Goal: Consume media (video, audio)

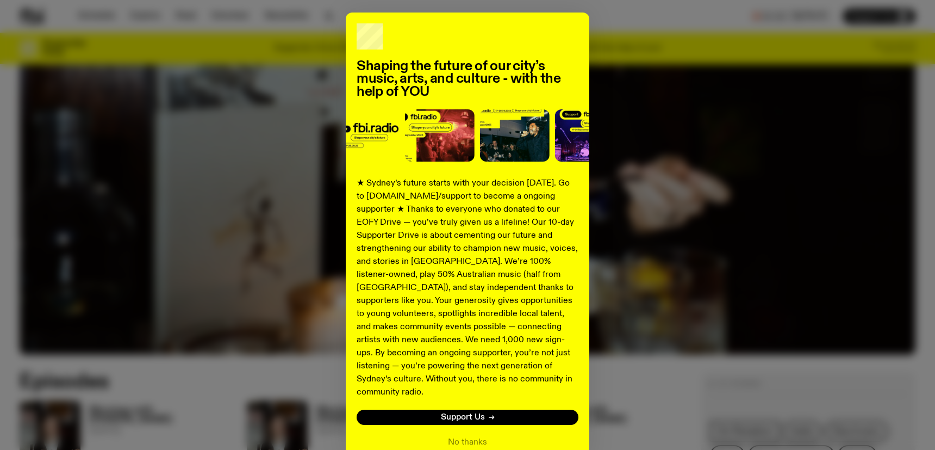
scroll to position [71, 0]
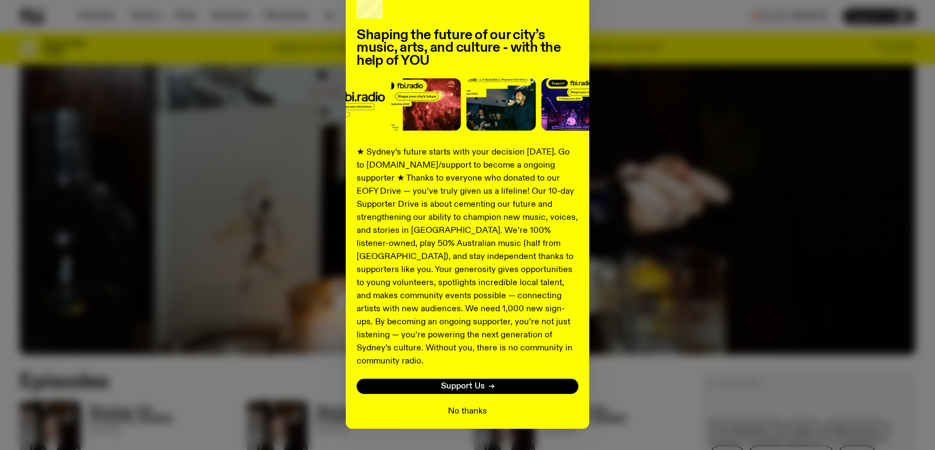
click at [478, 404] on button "No thanks" at bounding box center [467, 410] width 39 height 13
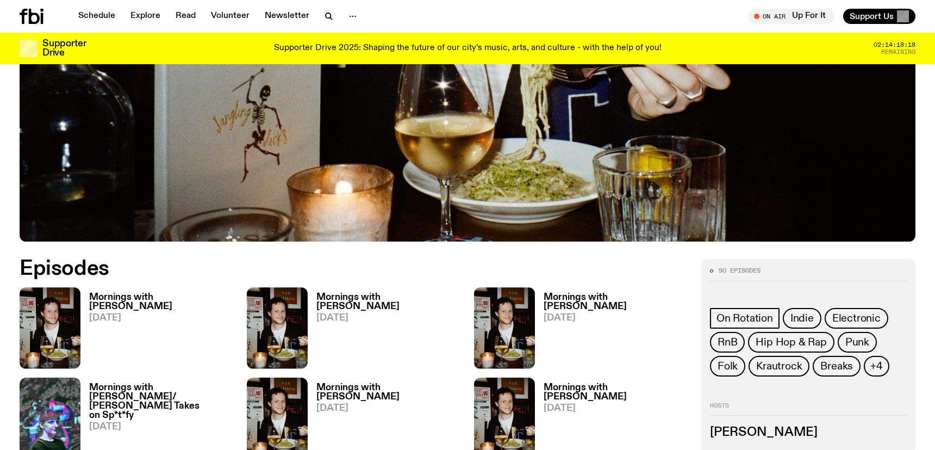
scroll to position [443, 0]
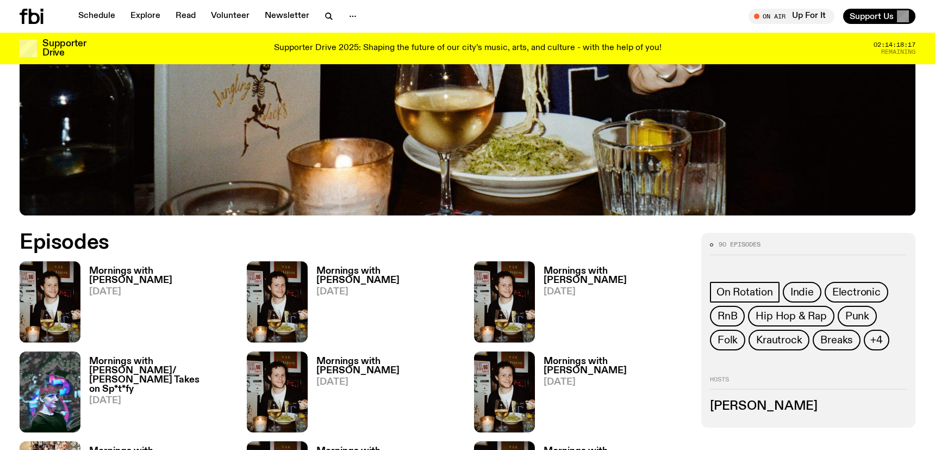
click at [178, 267] on h3 "Mornings with [PERSON_NAME]" at bounding box center [161, 275] width 145 height 18
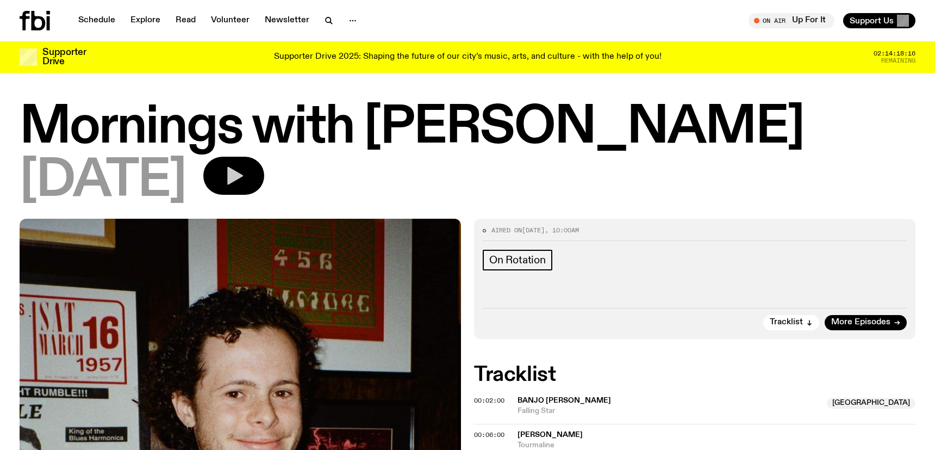
click at [264, 183] on button "button" at bounding box center [233, 176] width 61 height 38
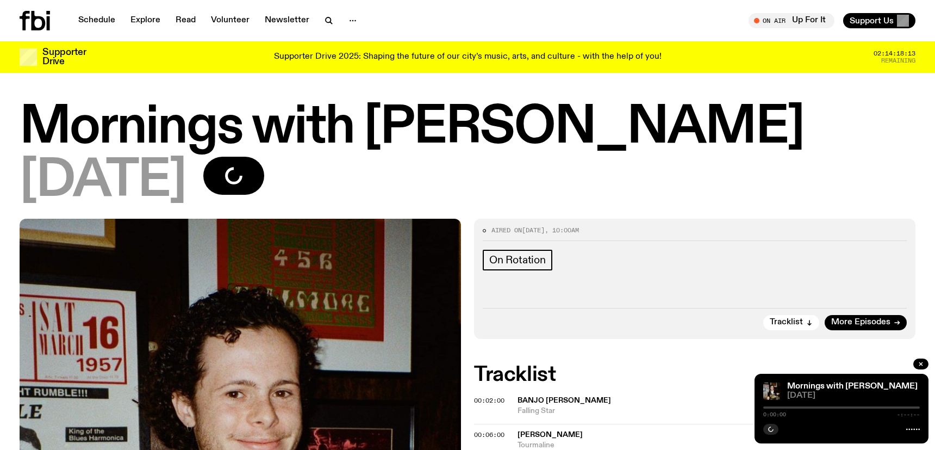
click at [767, 408] on div at bounding box center [841, 407] width 157 height 2
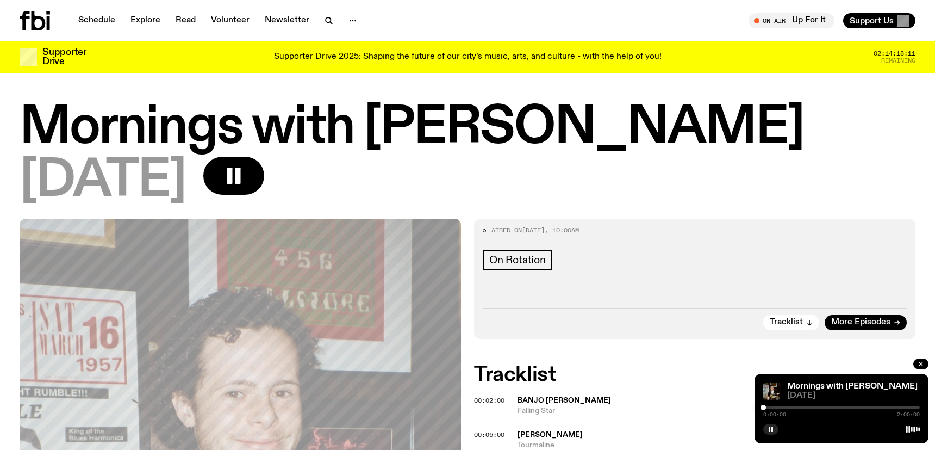
click at [770, 408] on div at bounding box center [841, 407] width 157 height 2
click at [771, 408] on div at bounding box center [770, 406] width 5 height 5
click at [773, 407] on div at bounding box center [772, 406] width 5 height 5
click at [774, 407] on div at bounding box center [772, 406] width 5 height 5
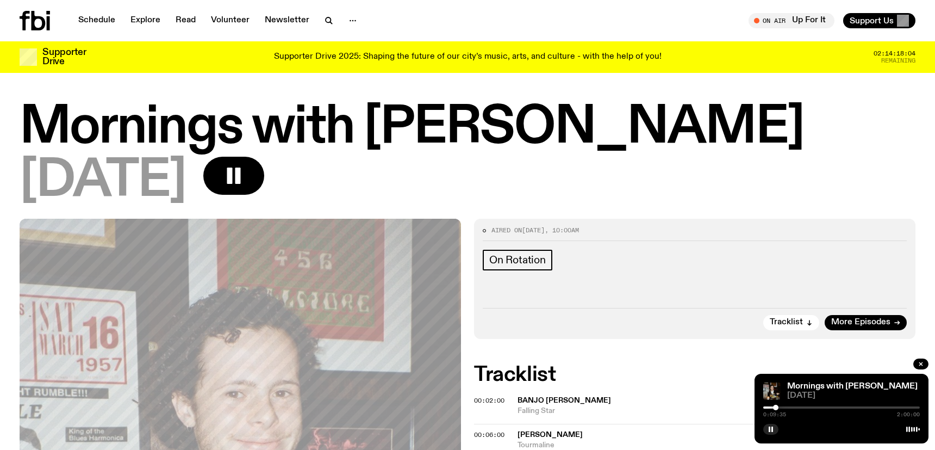
click at [776, 407] on div at bounding box center [775, 406] width 5 height 5
click at [777, 407] on div at bounding box center [775, 406] width 5 height 5
click at [778, 407] on div at bounding box center [777, 406] width 5 height 5
click at [779, 407] on div at bounding box center [778, 406] width 5 height 5
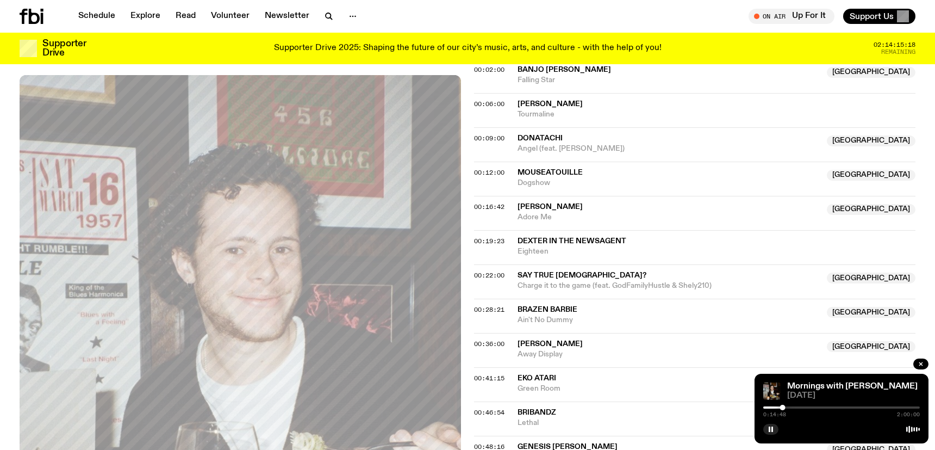
scroll to position [320, 0]
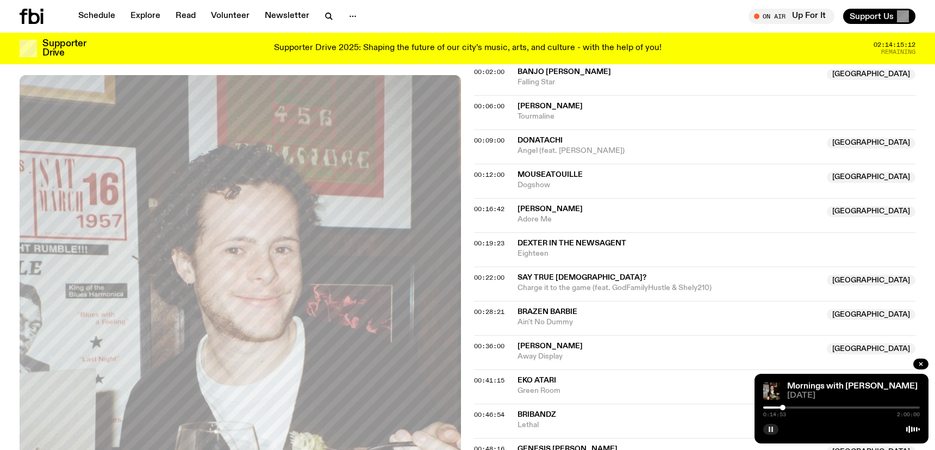
click at [774, 430] on icon "button" at bounding box center [771, 429] width 7 height 7
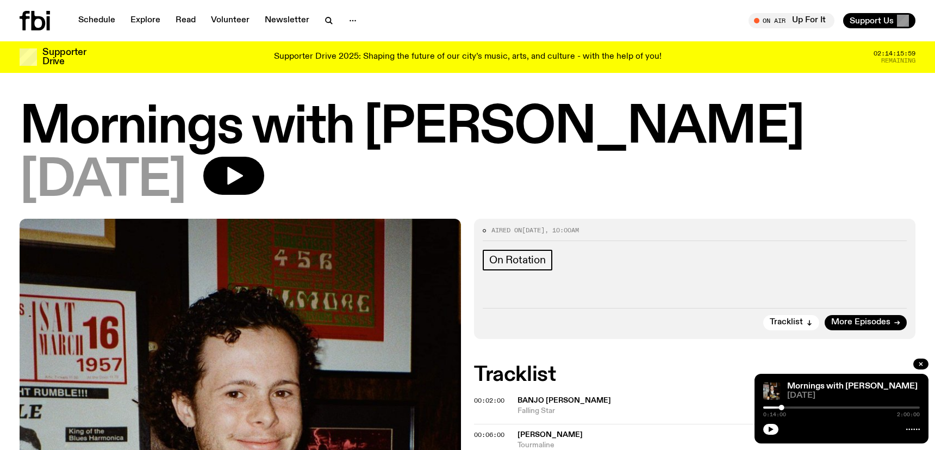
click at [48, 17] on icon at bounding box center [48, 23] width 3 height 14
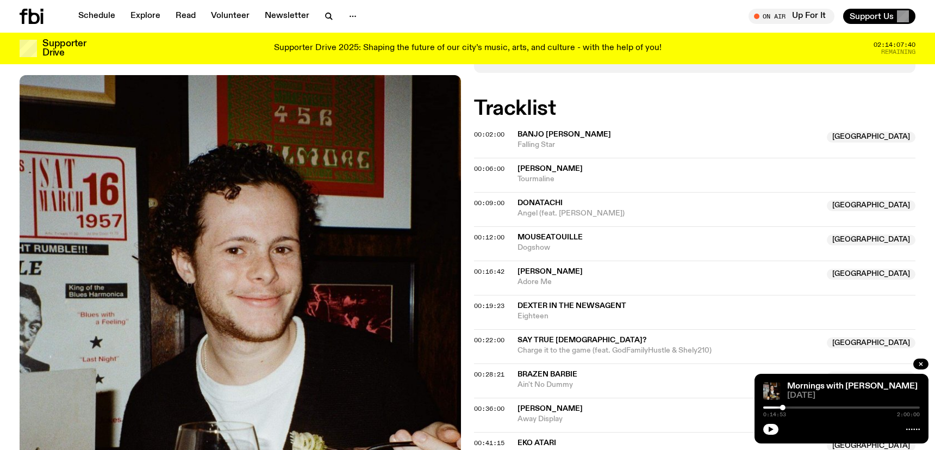
scroll to position [258, 0]
